Goal: Task Accomplishment & Management: Manage account settings

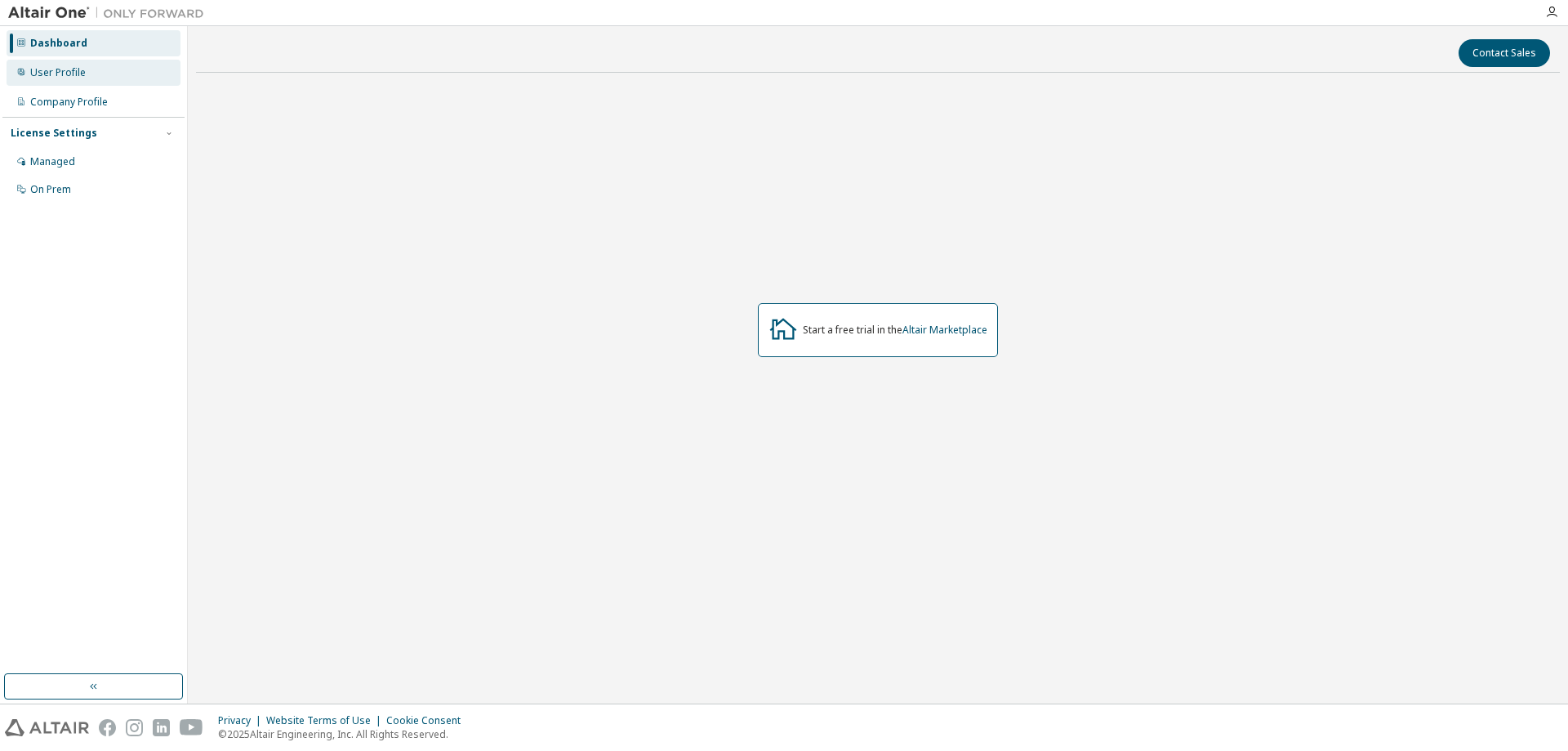
click at [77, 73] on div "User Profile" at bounding box center [58, 73] width 56 height 13
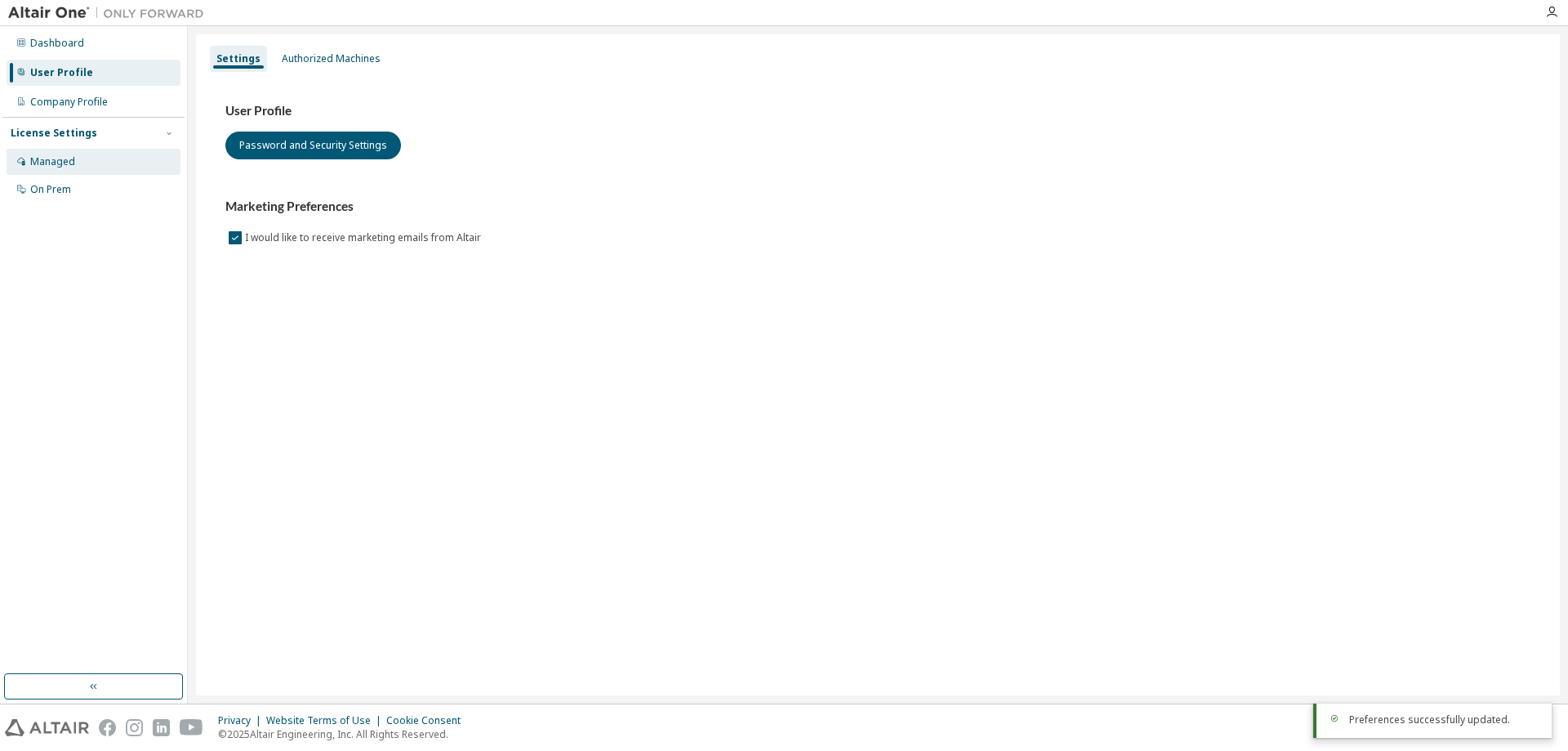
click at [62, 171] on div "Managed" at bounding box center [93, 162] width 174 height 26
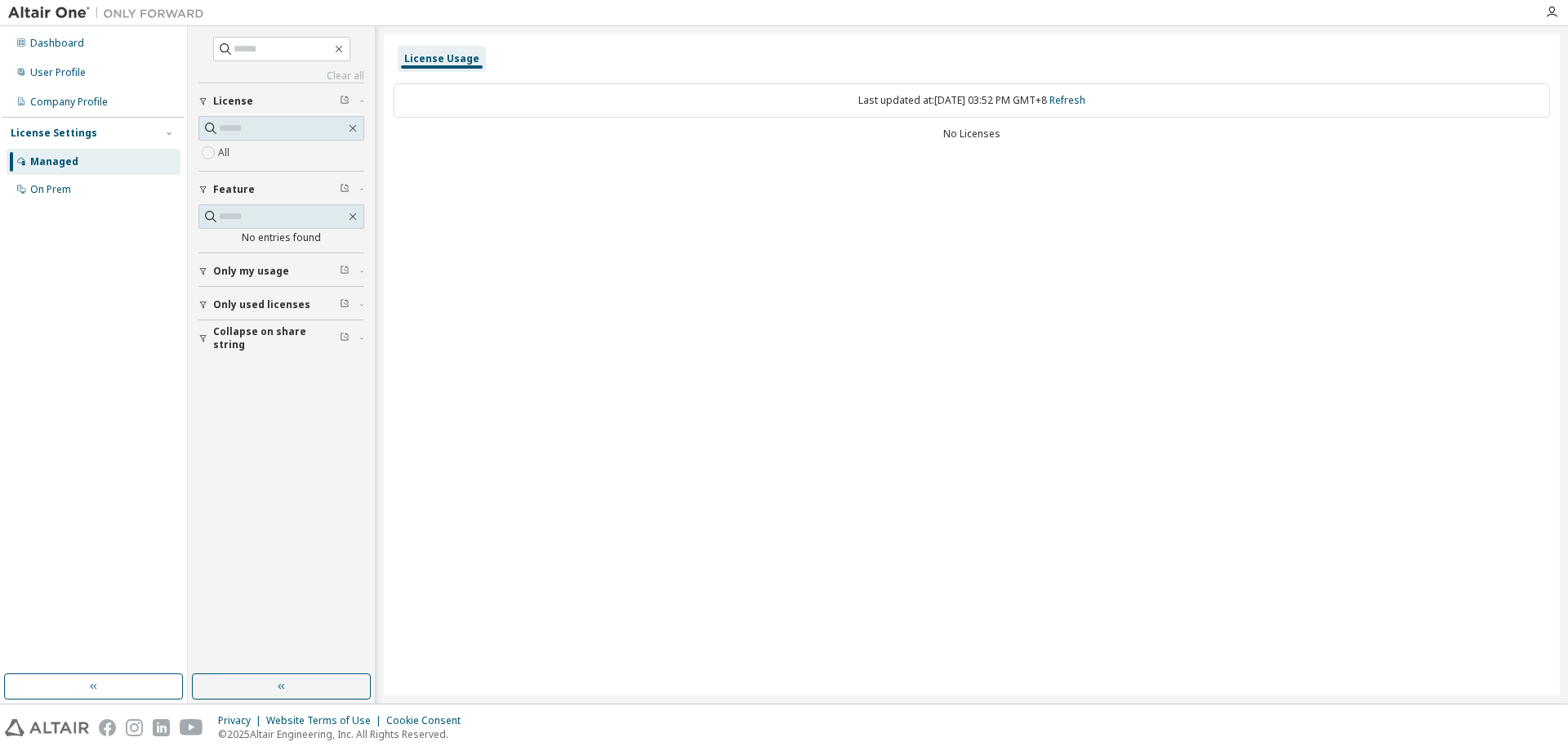
click at [279, 301] on span "Only used licenses" at bounding box center [261, 305] width 98 height 13
click at [64, 94] on div "Company Profile" at bounding box center [93, 102] width 174 height 26
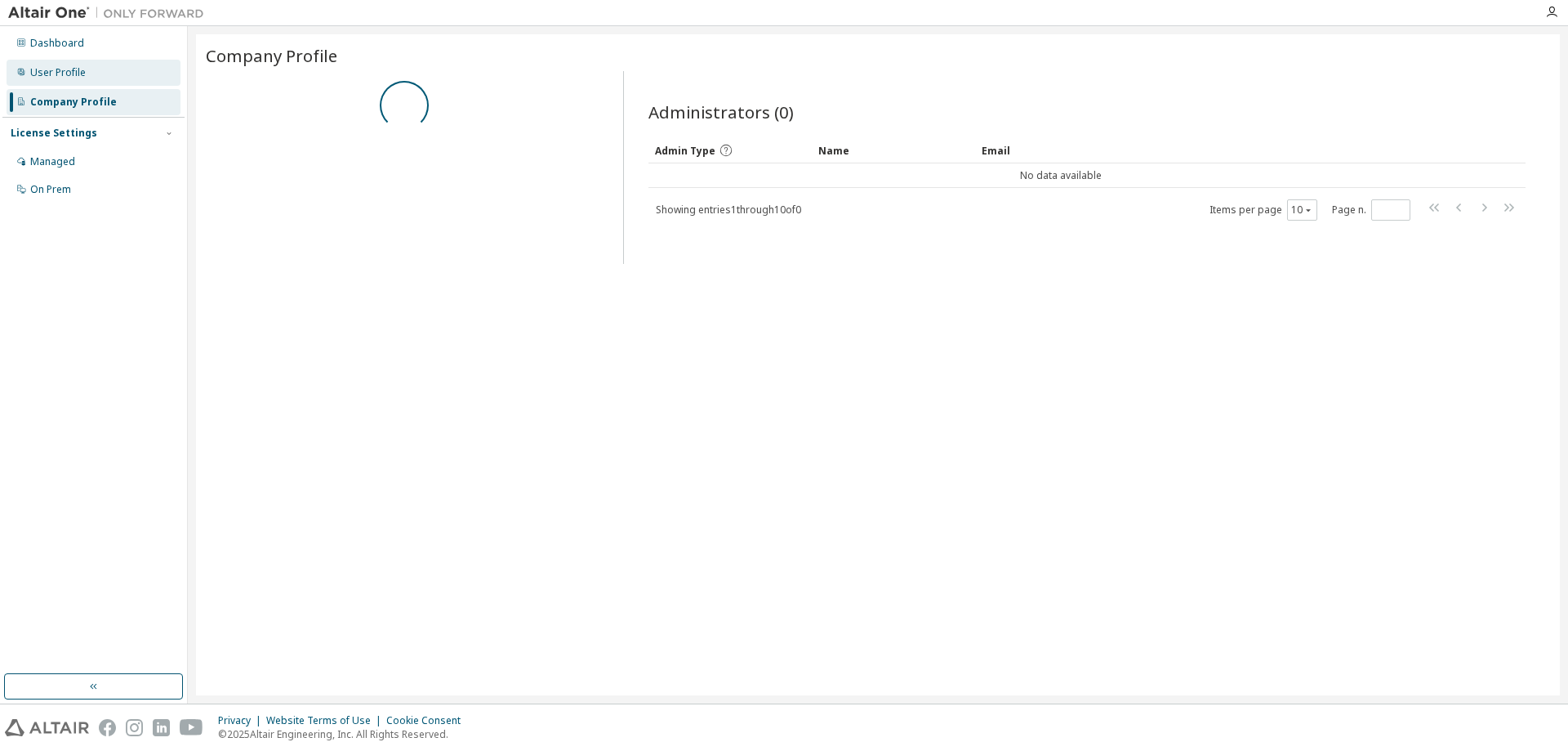
click at [54, 71] on div "User Profile" at bounding box center [58, 73] width 56 height 13
